Goal: Navigation & Orientation: Find specific page/section

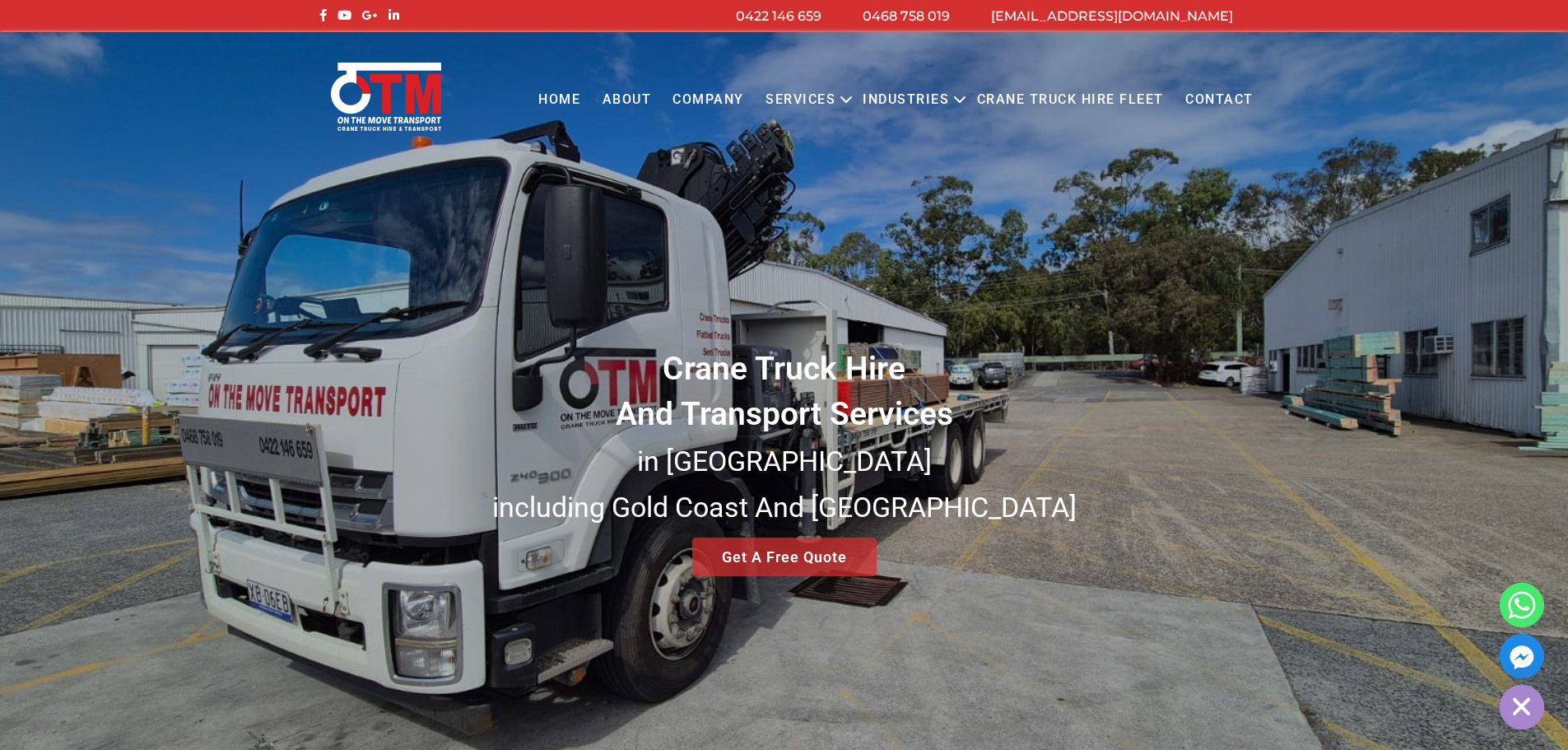
click at [1099, 91] on link "Crane Truck Hire Fleet" at bounding box center [1069, 100] width 209 height 45
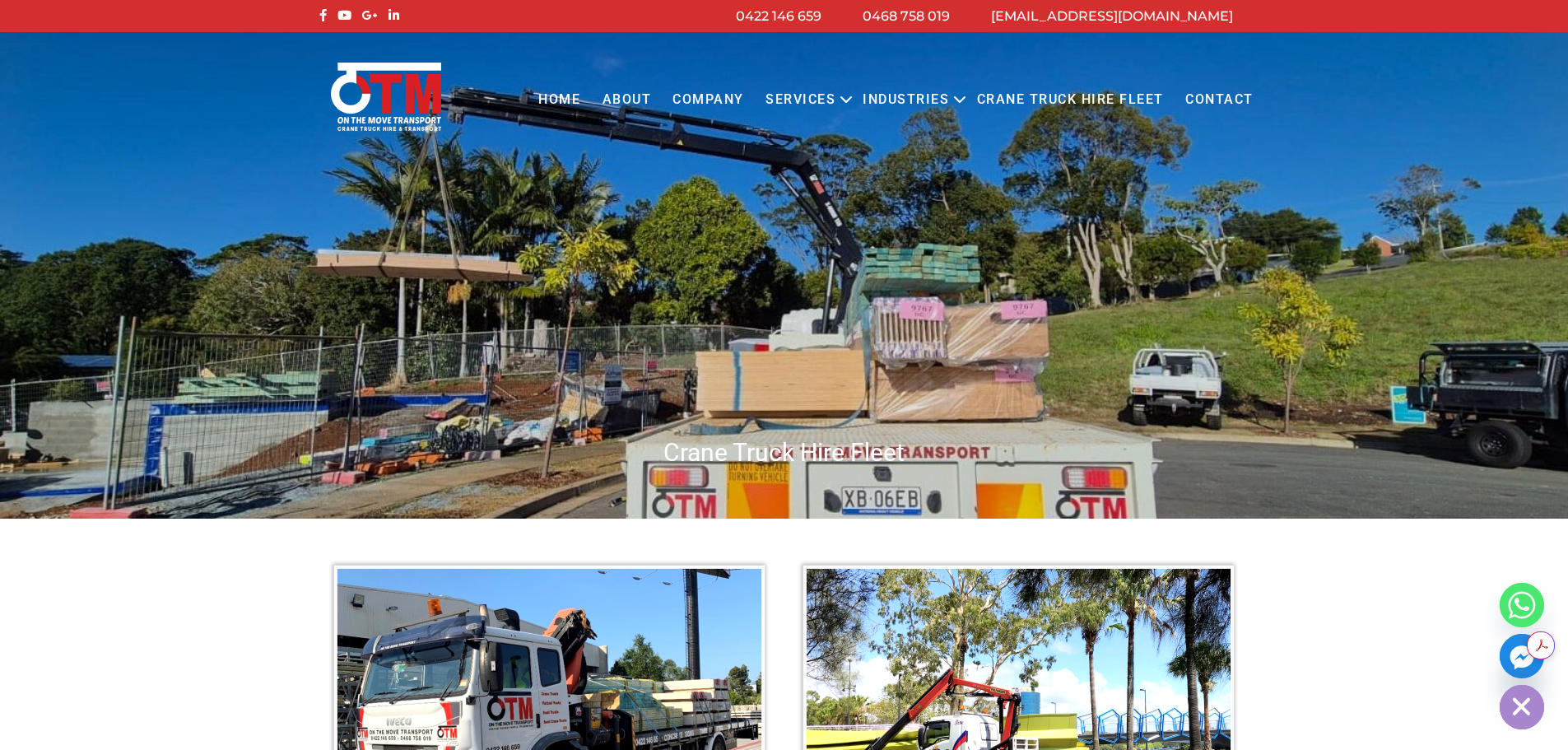
click at [551, 100] on link "Home" at bounding box center [559, 100] width 64 height 45
